Goal: Find specific fact: Find specific fact

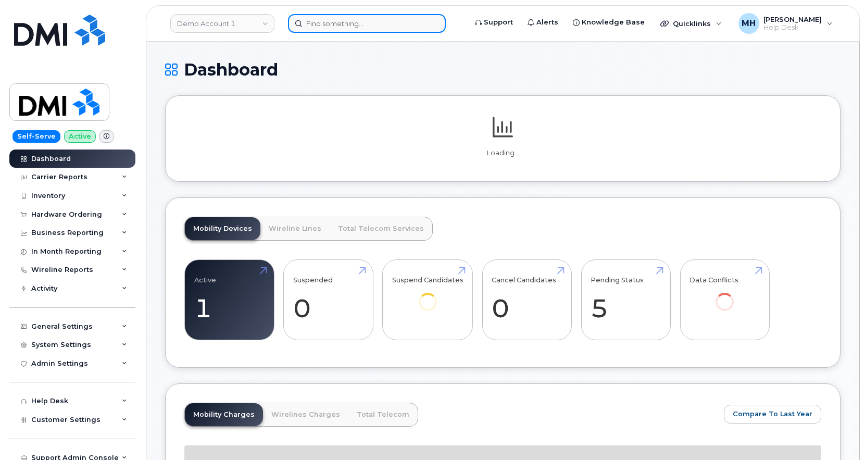
click at [376, 31] on input at bounding box center [367, 23] width 158 height 19
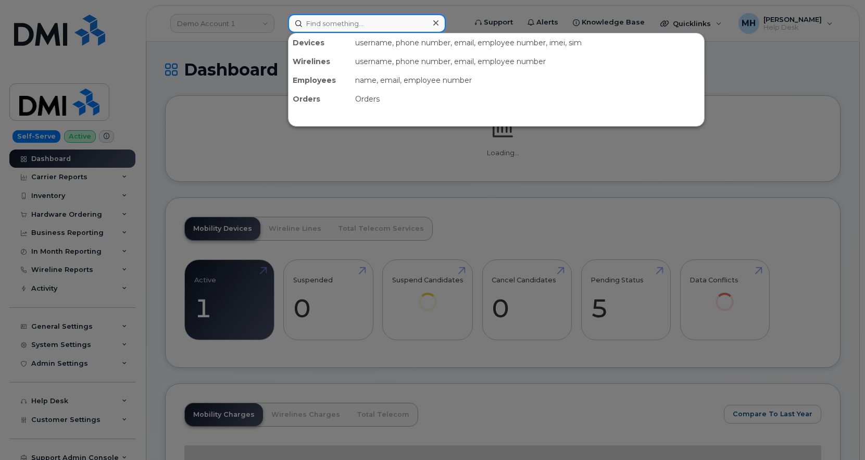
paste input "Bryan Tkachuk"
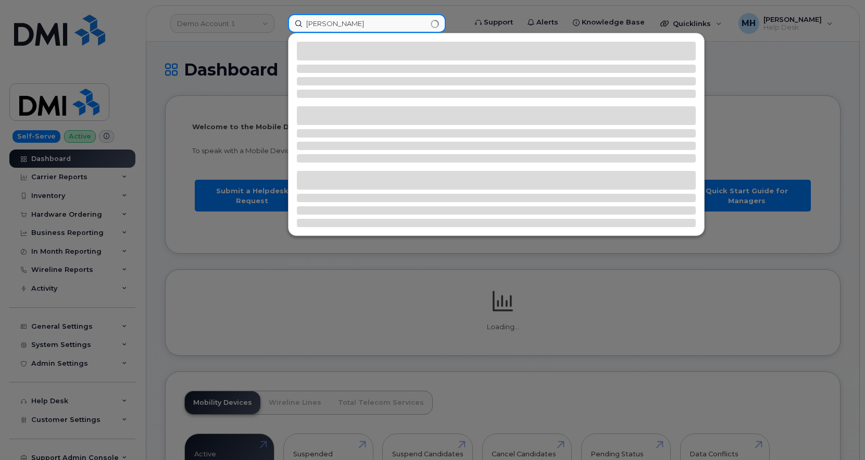
type input "Bryan Tkachuk"
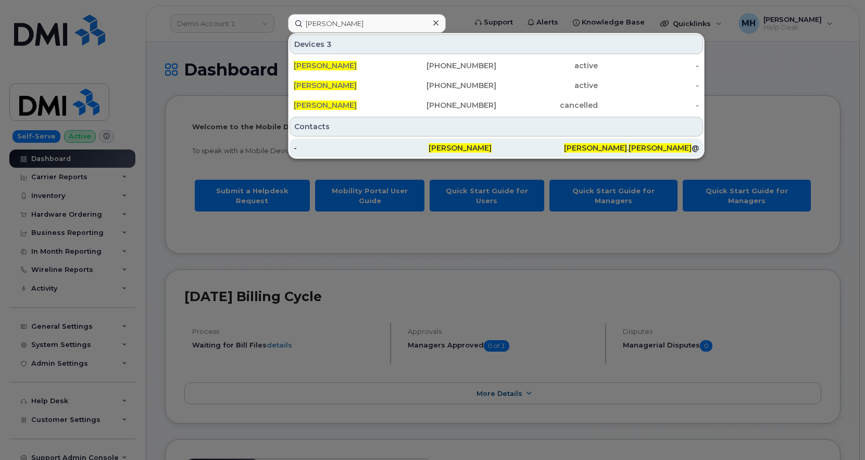
click at [358, 147] on div "-" at bounding box center [361, 148] width 135 height 10
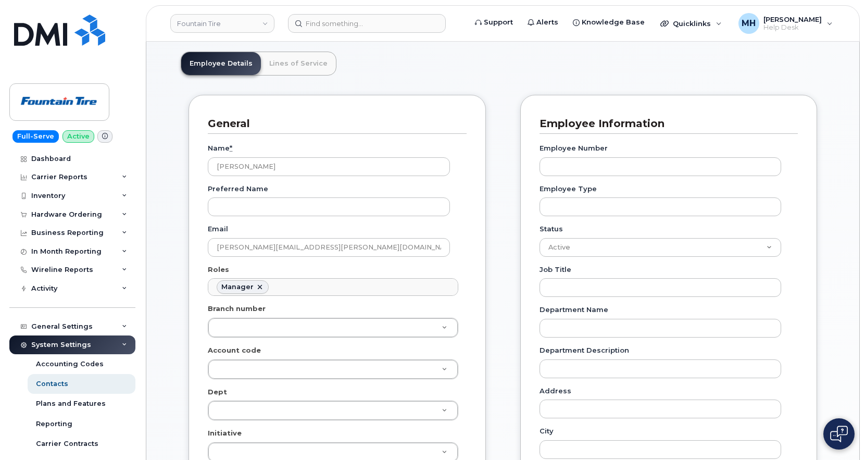
scroll to position [104, 0]
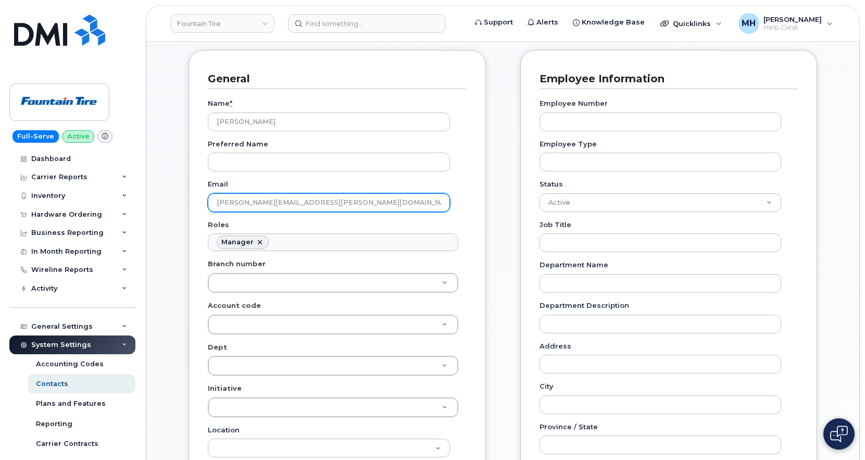
drag, startPoint x: 342, startPoint y: 206, endPoint x: 208, endPoint y: 206, distance: 133.9
click at [208, 206] on input "bryan.tkachuk@fountaintire.com" at bounding box center [329, 202] width 242 height 19
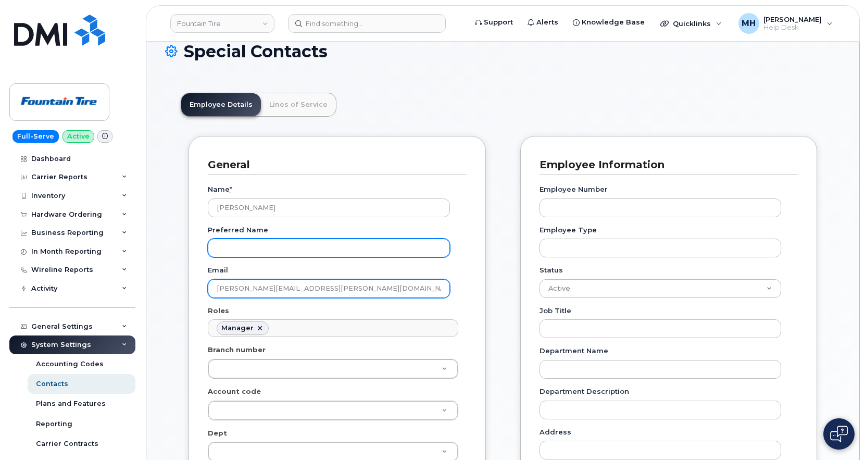
scroll to position [0, 0]
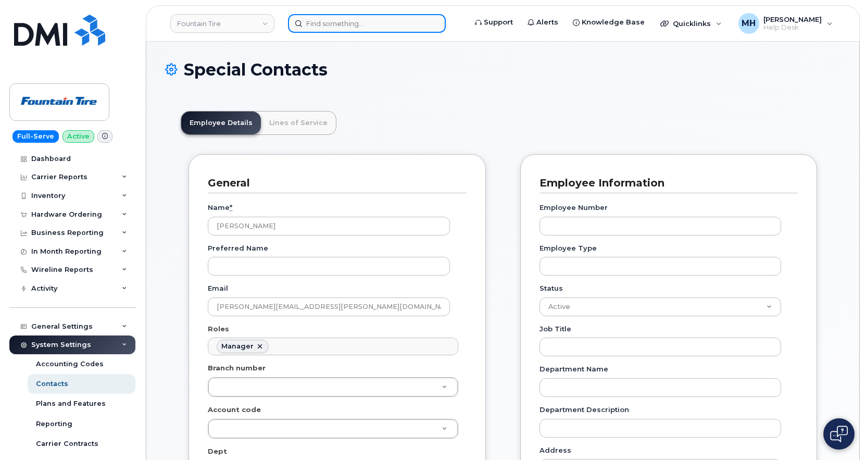
click at [384, 22] on input at bounding box center [367, 23] width 158 height 19
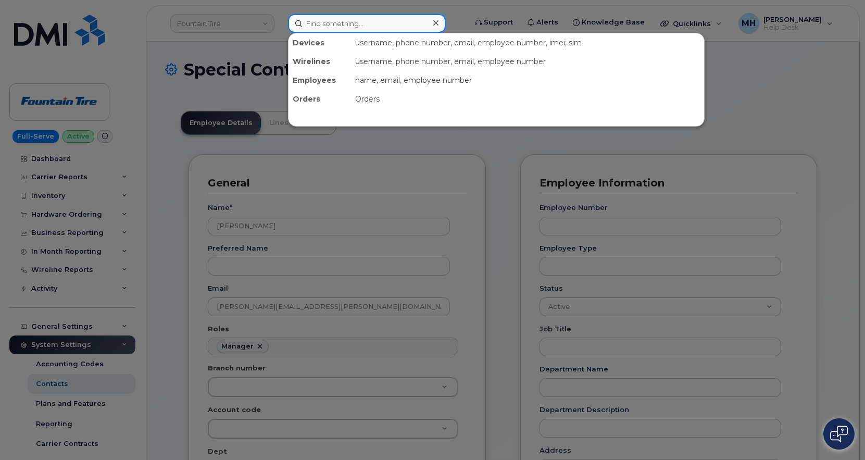
paste input "469-781-6329"
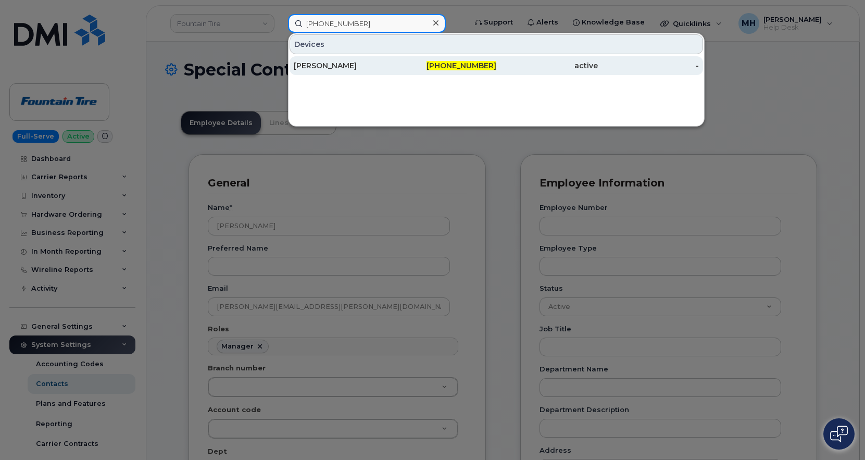
type input "469-781-6329"
click at [395, 60] on div "[PERSON_NAME]" at bounding box center [446, 65] width 102 height 19
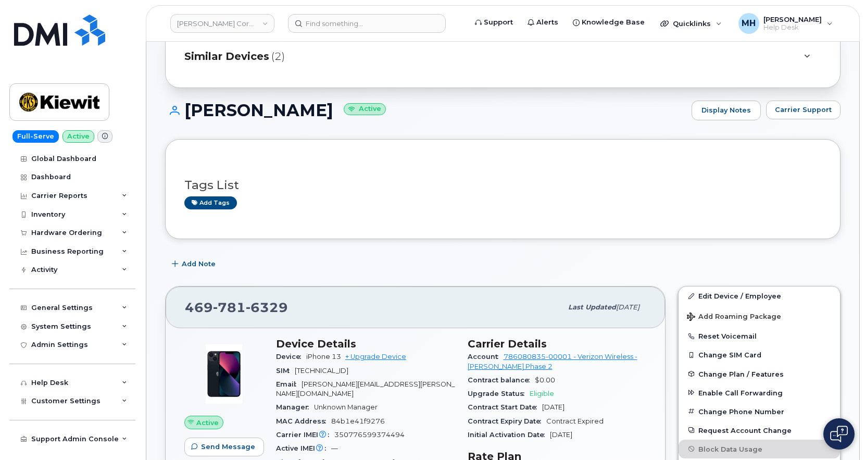
scroll to position [104, 0]
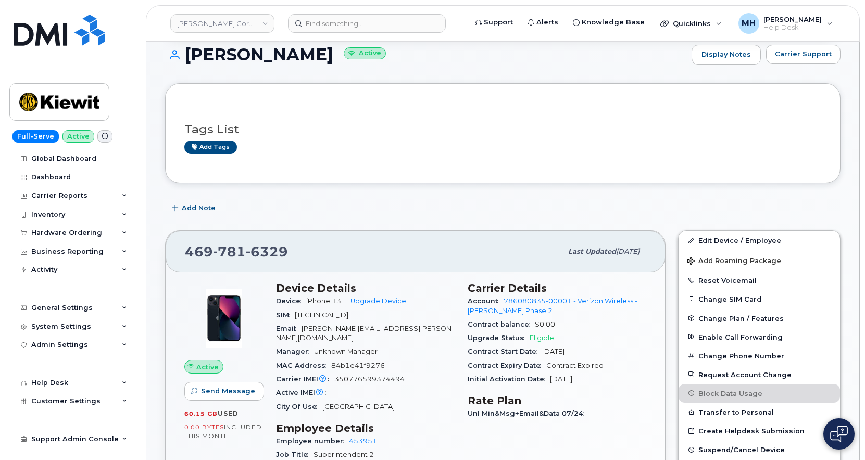
click at [375, 375] on span "350776599374494" at bounding box center [369, 379] width 70 height 8
copy span "350776599374494"
click at [349, 315] on span "[TECHNICAL_ID]" at bounding box center [322, 315] width 54 height 8
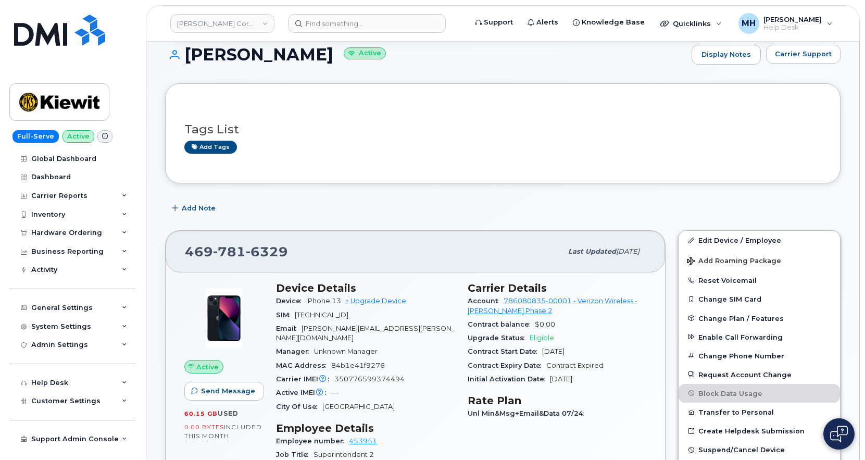
copy span "[TECHNICAL_ID]"
